Goal: Task Accomplishment & Management: Use online tool/utility

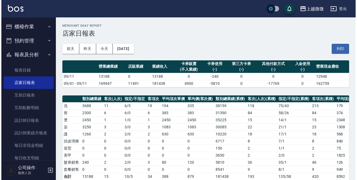
scroll to position [27, 0]
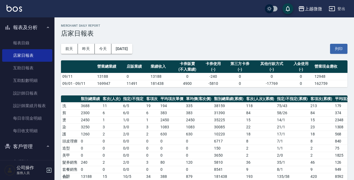
click at [48, 168] on icon "button" at bounding box center [49, 170] width 5 height 5
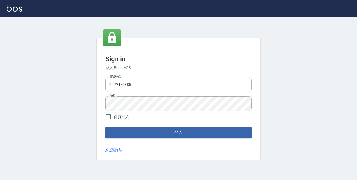
drag, startPoint x: 159, startPoint y: 87, endPoint x: 0, endPoint y: 84, distance: 158.8
click at [0, 85] on div "Sign in 登入 BeautyOS 電話號碼 0229470385 電話號碼 密碼 密碼 保持登入 登入 忘記密碼?" at bounding box center [178, 98] width 357 height 163
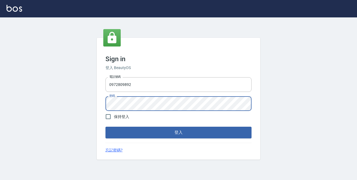
click at [105, 127] on button "登入" at bounding box center [178, 132] width 146 height 11
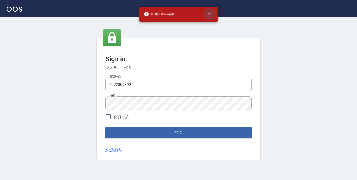
click at [208, 14] on icon "close" at bounding box center [209, 13] width 5 height 5
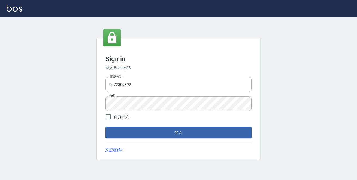
click at [0, 76] on div "Sign in 登入 BeautyOS 電話號碼 0972809892 電話號碼 密碼 密碼 保持登入 登入 忘記密碼?" at bounding box center [178, 98] width 357 height 163
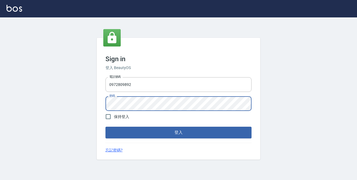
click at [105, 127] on button "登入" at bounding box center [178, 132] width 146 height 11
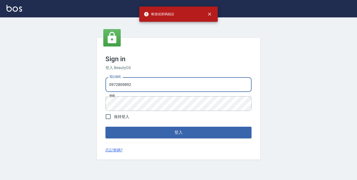
click at [160, 90] on input "0972809892" at bounding box center [178, 84] width 146 height 15
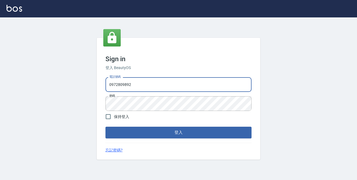
drag, startPoint x: 59, startPoint y: 83, endPoint x: 0, endPoint y: 67, distance: 60.8
click at [0, 76] on div "Sign in 登入 BeautyOS 電話號碼 0972809892 電話號碼 密碼 密碼 保持登入 登入 忘記密碼?" at bounding box center [178, 98] width 357 height 163
drag, startPoint x: 117, startPoint y: 84, endPoint x: 122, endPoint y: 84, distance: 5.2
click at [122, 84] on input "09728709892" at bounding box center [178, 84] width 146 height 15
click at [121, 84] on input "09728709892" at bounding box center [178, 84] width 146 height 15
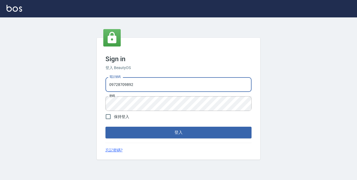
type input "0972809892"
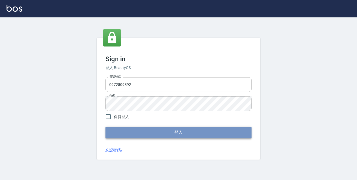
click at [170, 129] on button "登入" at bounding box center [178, 132] width 146 height 11
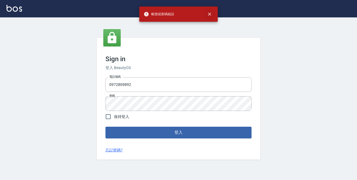
click at [212, 13] on button "close" at bounding box center [209, 14] width 12 height 12
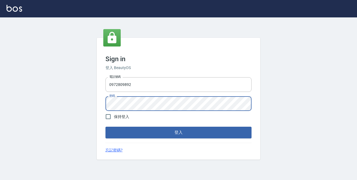
click at [0, 92] on div "Sign in 登入 BeautyOS 電話號碼 0972809892 電話號碼 密碼 密碼 保持登入 登入 忘記密碼?" at bounding box center [178, 98] width 357 height 163
click at [105, 127] on button "登入" at bounding box center [178, 132] width 146 height 11
click at [0, 84] on div "Sign in 登入 BeautyOS 電話號碼 0972809892 電話號碼 密碼 密碼 保持登入 登入 忘記密碼?" at bounding box center [178, 98] width 357 height 163
click at [105, 127] on button "登入" at bounding box center [178, 132] width 146 height 11
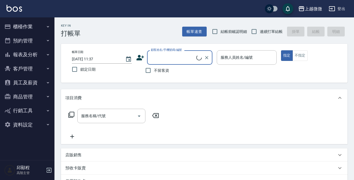
click at [31, 22] on button "櫃檯作業" at bounding box center [27, 27] width 50 height 14
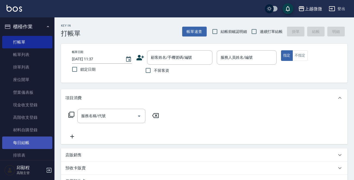
scroll to position [109, 0]
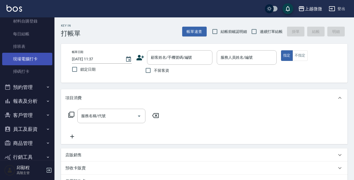
click at [28, 60] on link "現場電腦打卡" at bounding box center [27, 59] width 50 height 13
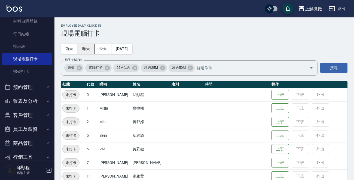
click at [83, 47] on button "昨天" at bounding box center [86, 49] width 17 height 10
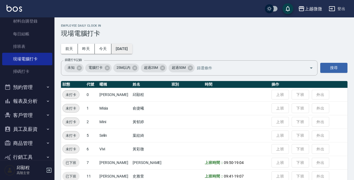
click at [128, 45] on button "[DATE]" at bounding box center [121, 49] width 21 height 10
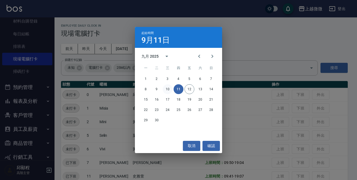
click at [168, 88] on button "10" at bounding box center [168, 89] width 10 height 10
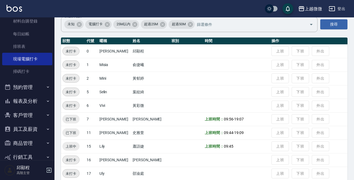
scroll to position [82, 0]
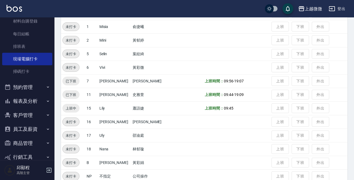
click at [290, 108] on td "上班 下班 外出" at bounding box center [308, 109] width 77 height 14
click at [292, 107] on td "上班 下班 外出" at bounding box center [308, 109] width 77 height 14
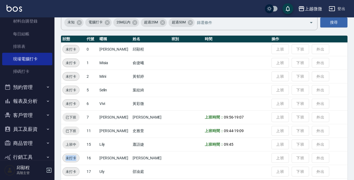
scroll to position [91, 0]
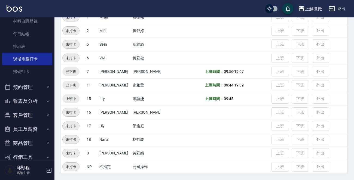
click at [299, 95] on td "上班 下班 外出" at bounding box center [308, 99] width 77 height 14
click at [296, 94] on td "上班 下班 外出" at bounding box center [308, 99] width 77 height 14
click at [295, 94] on td "上班 下班 外出" at bounding box center [308, 99] width 77 height 14
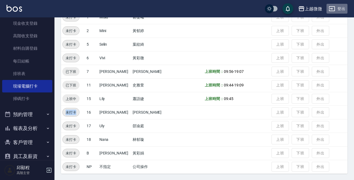
click at [340, 9] on button "登出" at bounding box center [336, 9] width 21 height 10
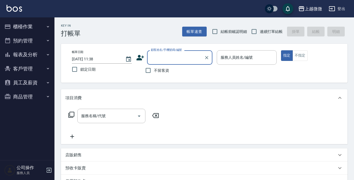
click at [30, 24] on button "櫃檯作業" at bounding box center [27, 27] width 50 height 14
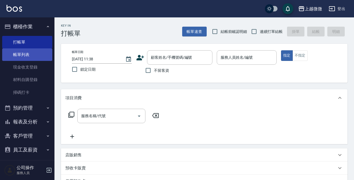
click at [26, 54] on link "帳單列表" at bounding box center [27, 54] width 50 height 13
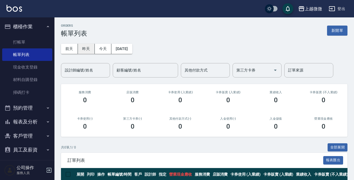
click at [89, 50] on button "昨天" at bounding box center [86, 49] width 17 height 10
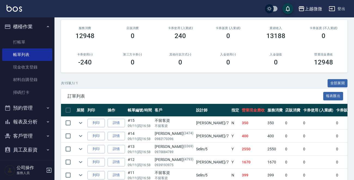
scroll to position [109, 0]
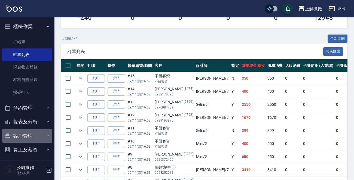
click at [29, 135] on button "客戶管理" at bounding box center [27, 136] width 50 height 14
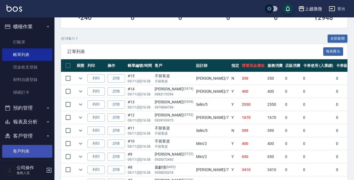
click at [27, 152] on link "客戶列表" at bounding box center [27, 151] width 50 height 13
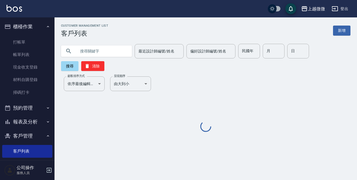
click at [96, 52] on input "text" at bounding box center [101, 51] width 51 height 15
paste input "0932181258"
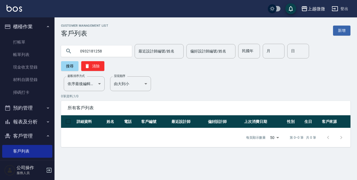
click at [110, 51] on input "0932181258" at bounding box center [101, 51] width 51 height 15
type input "0932181258"
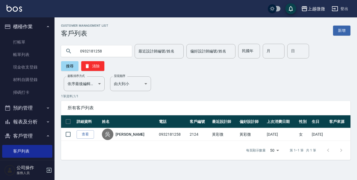
drag, startPoint x: 105, startPoint y: 51, endPoint x: 0, endPoint y: 43, distance: 105.4
click at [0, 43] on div "上越微微 登出 櫃檯作業 打帳單 帳單列表 現金收支登錄 材料自購登錄 掃碼打卡 預約管理 預約管理 單日預約紀錄 單週預約紀錄 報表及分析 報表目錄 店家日…" at bounding box center [178, 90] width 357 height 180
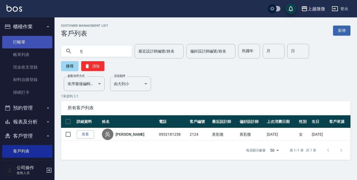
type input "t"
type input "[PERSON_NAME]"
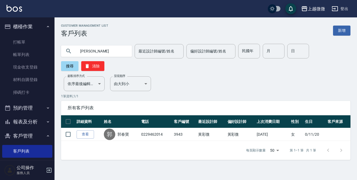
click at [8, 5] on img at bounding box center [15, 8] width 16 height 7
